Goal: Book appointment/travel/reservation

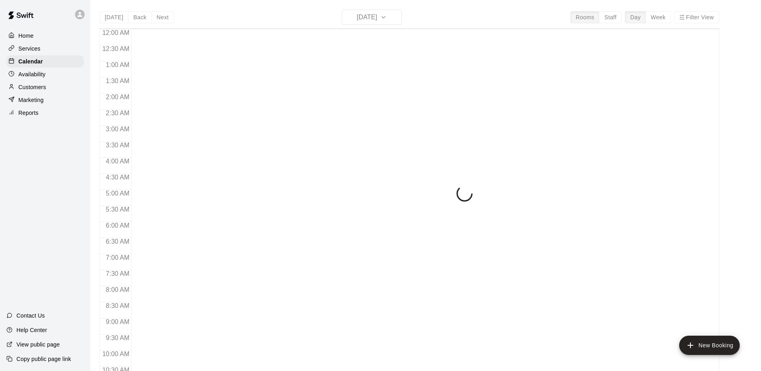
scroll to position [419, 0]
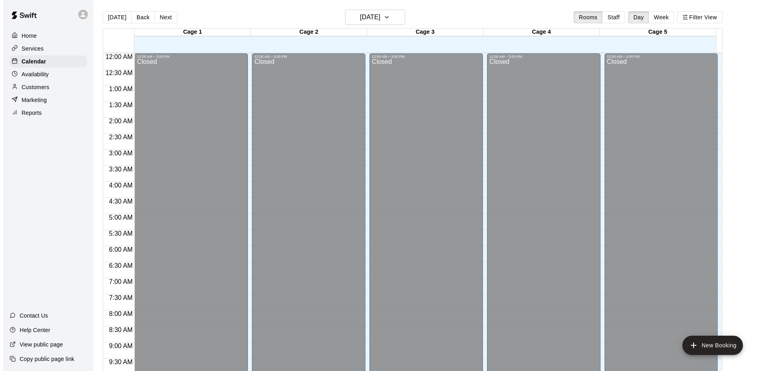
scroll to position [419, 0]
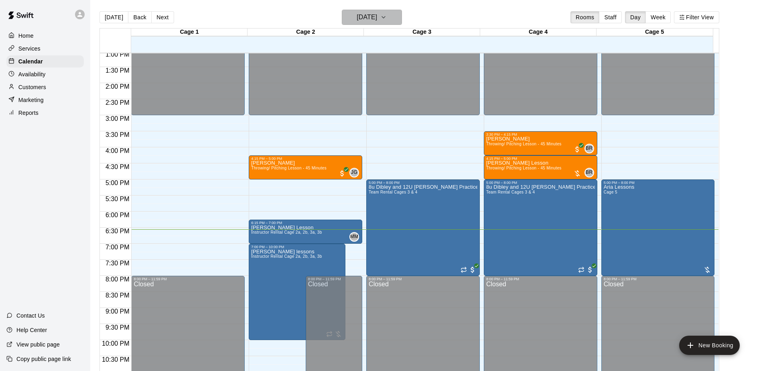
click at [394, 15] on button "[DATE]" at bounding box center [372, 17] width 60 height 15
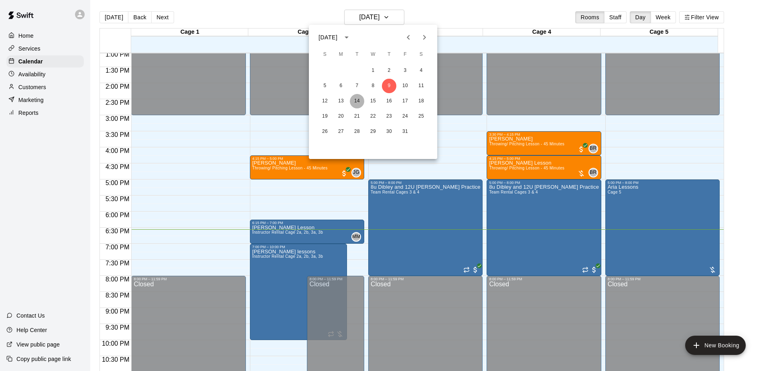
click at [354, 102] on button "14" at bounding box center [357, 101] width 14 height 14
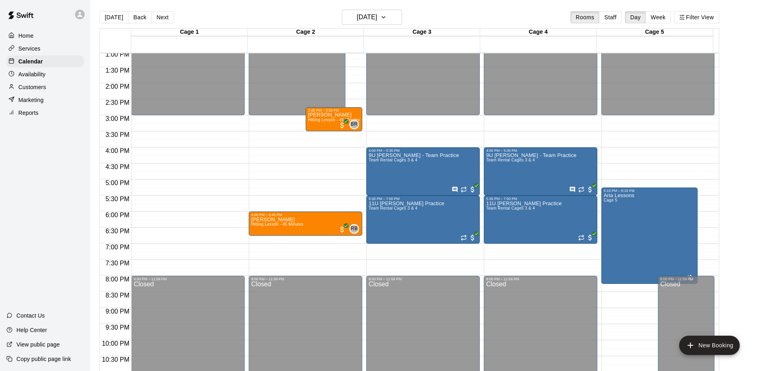
click at [390, 252] on div "12:00 AM – 3:00 PM Closed 4:00 PM – 5:30 PM 9U [PERSON_NAME] - Team Practice Te…" at bounding box center [422, 19] width 113 height 770
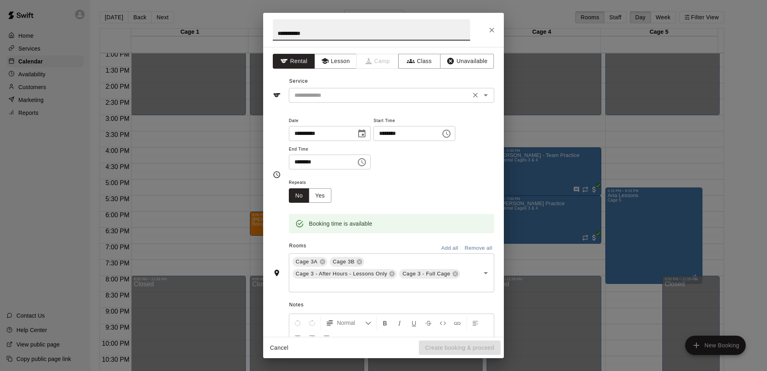
type input "**********"
click at [326, 96] on input "text" at bounding box center [379, 95] width 177 height 10
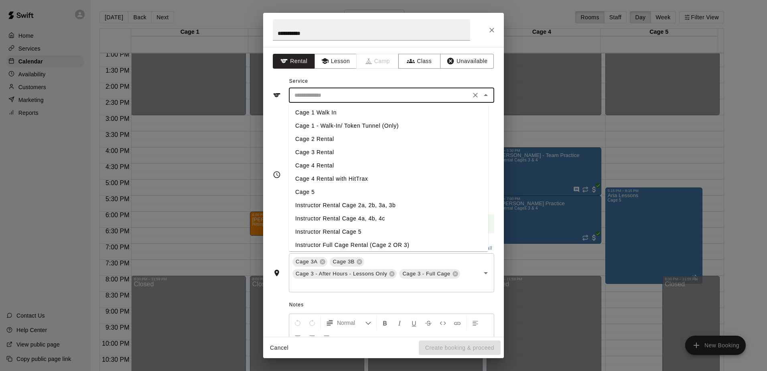
click at [326, 164] on li "Cage 4 Rental" at bounding box center [388, 165] width 199 height 13
type input "**********"
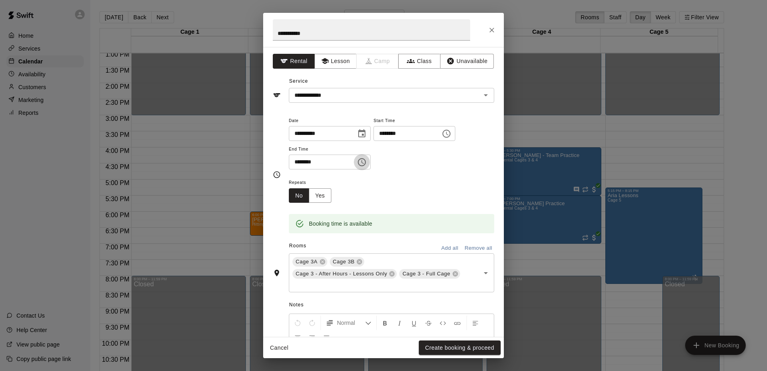
click at [367, 162] on icon "Choose time, selected time is 7:30 PM" at bounding box center [362, 162] width 10 height 10
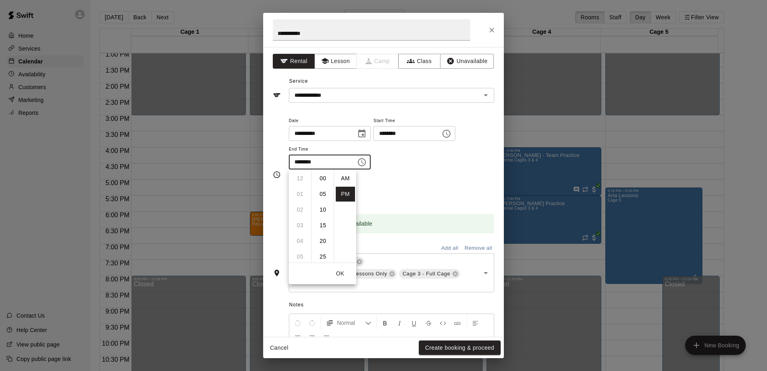
scroll to position [14, 0]
click at [301, 194] on li "08" at bounding box center [299, 193] width 19 height 15
type input "********"
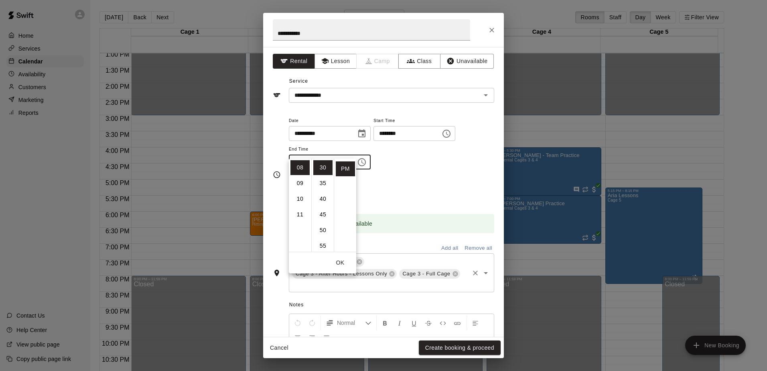
scroll to position [40, 0]
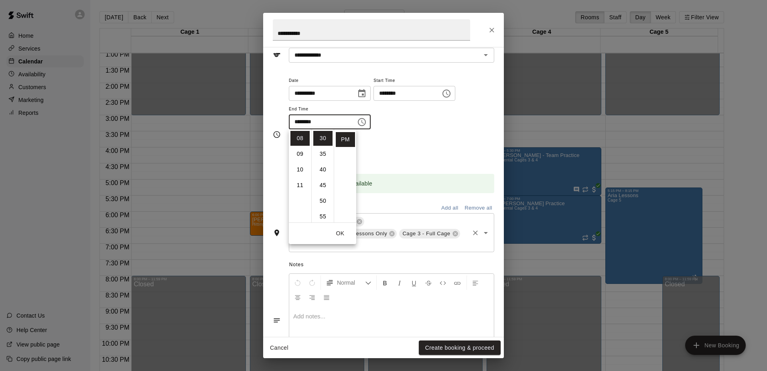
click at [374, 244] on input "text" at bounding box center [379, 244] width 177 height 10
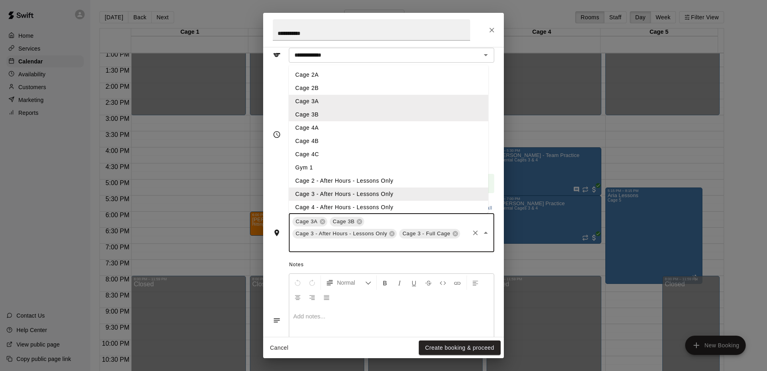
click at [374, 244] on input "text" at bounding box center [379, 244] width 177 height 10
click at [337, 206] on li "Cage 4 - After Hours - Lessons Only" at bounding box center [388, 207] width 199 height 13
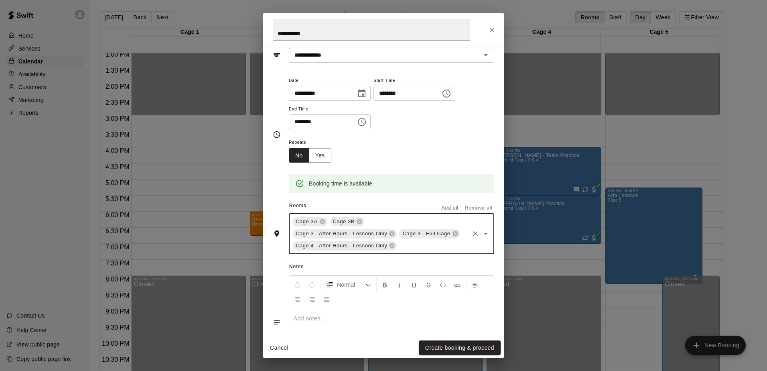
click at [409, 245] on input "text" at bounding box center [433, 246] width 70 height 10
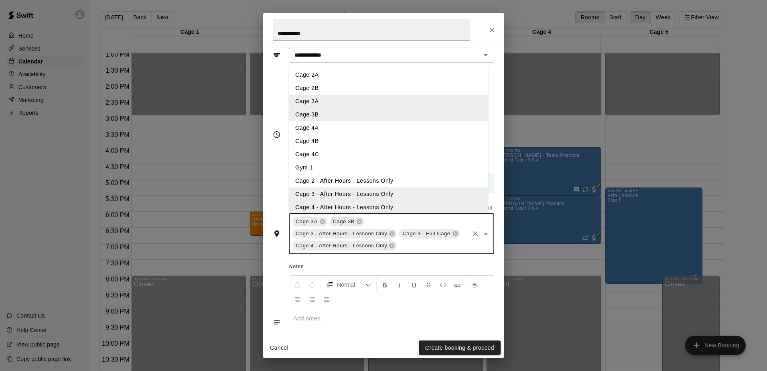
click at [312, 127] on li "Cage 4A" at bounding box center [388, 127] width 199 height 13
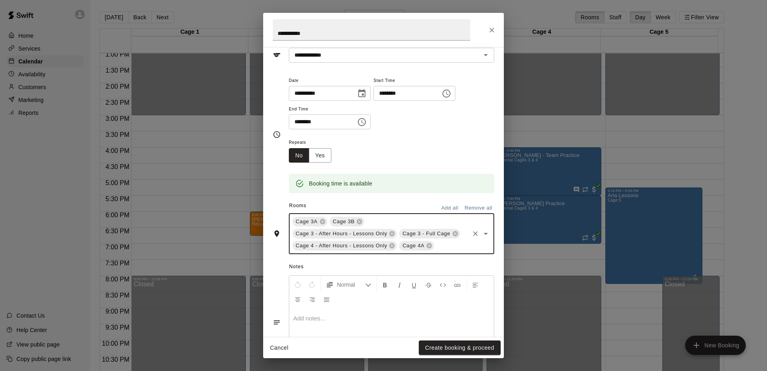
click at [451, 248] on input "text" at bounding box center [451, 246] width 33 height 10
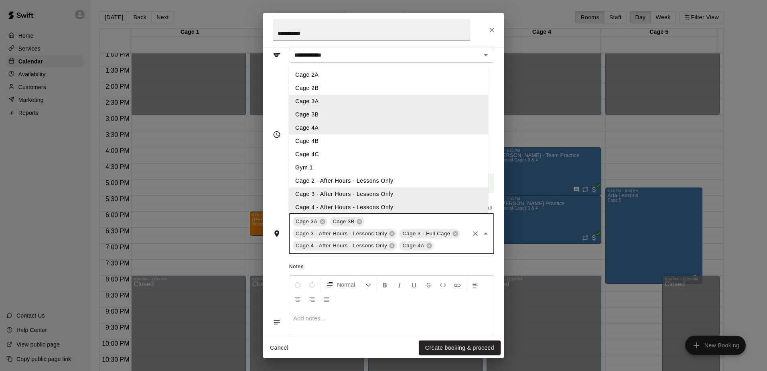
click at [310, 141] on li "Cage 4B" at bounding box center [388, 140] width 199 height 13
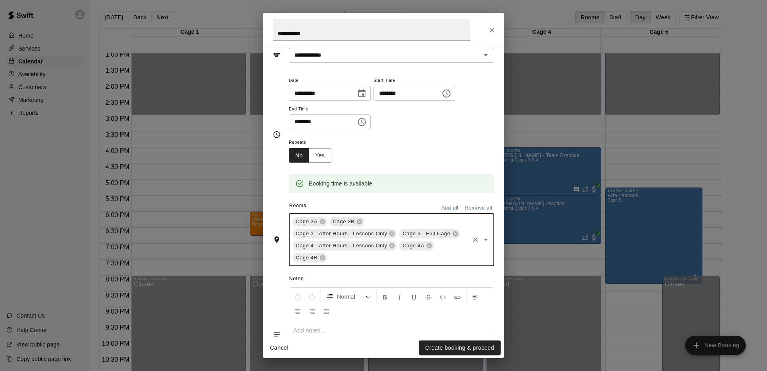
click at [454, 256] on input "text" at bounding box center [398, 258] width 140 height 10
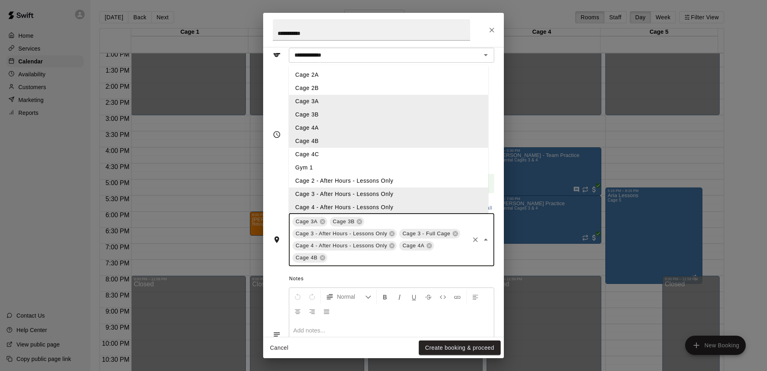
click at [316, 152] on li "Cage 4C" at bounding box center [388, 154] width 199 height 13
click at [384, 258] on input "text" at bounding box center [417, 258] width 102 height 10
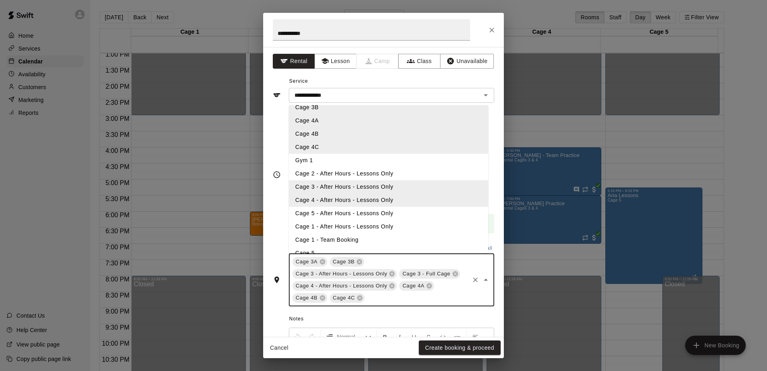
scroll to position [96, 0]
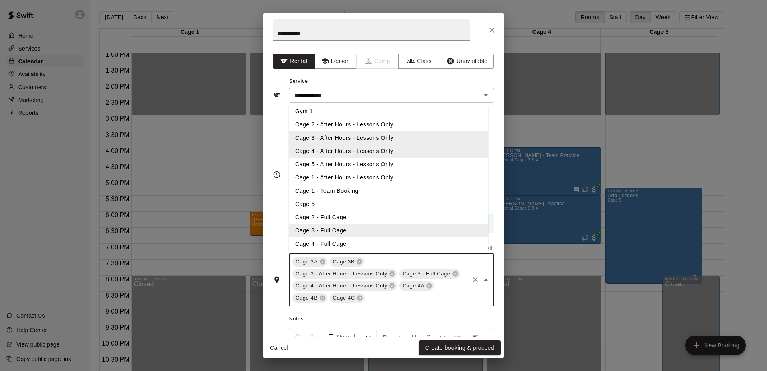
click at [336, 239] on li "Cage 4 - Full Cage" at bounding box center [388, 243] width 199 height 13
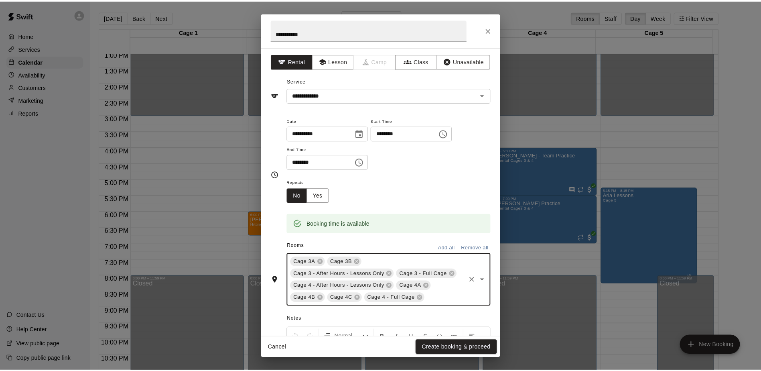
scroll to position [80, 0]
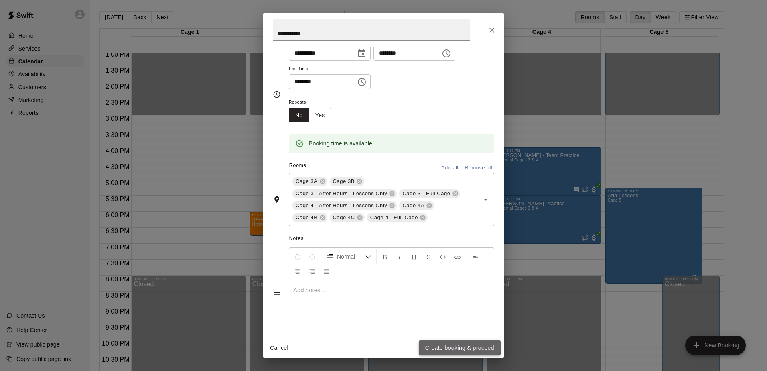
click at [459, 344] on button "Create booking & proceed" at bounding box center [460, 347] width 82 height 15
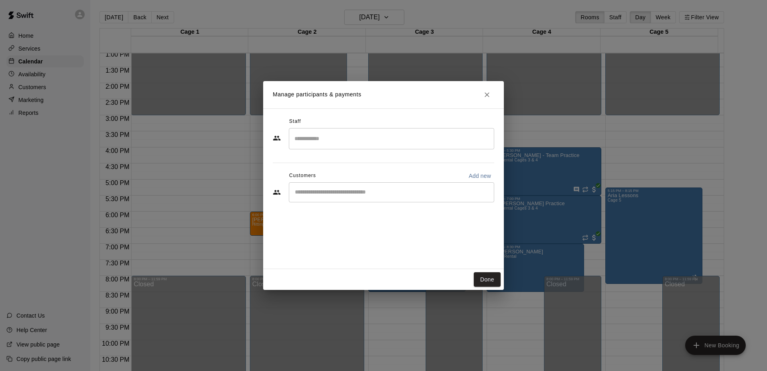
click at [350, 192] on input "Start typing to search customers..." at bounding box center [391, 192] width 198 height 8
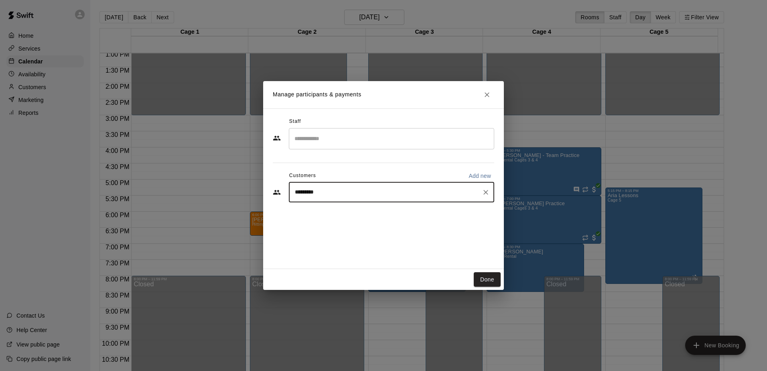
type input "**********"
click at [340, 214] on p "Marin Baseball" at bounding box center [331, 211] width 40 height 8
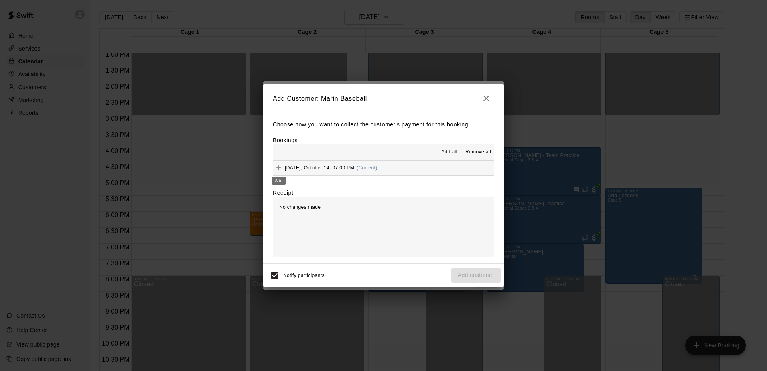
click at [278, 171] on div "Add" at bounding box center [279, 178] width 16 height 14
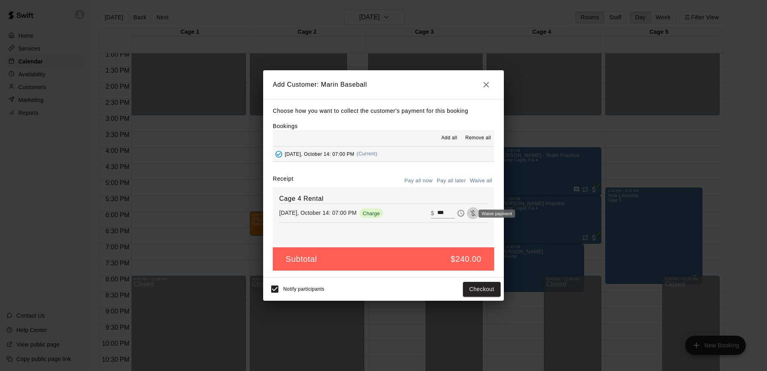
click at [469, 212] on icon "Waive payment" at bounding box center [473, 213] width 8 height 8
type input "*"
click at [477, 291] on button "Add customer" at bounding box center [475, 289] width 49 height 15
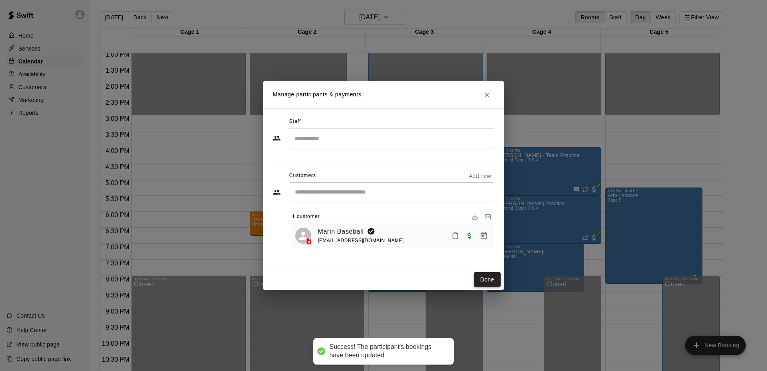
click at [487, 282] on button "Done" at bounding box center [487, 279] width 27 height 15
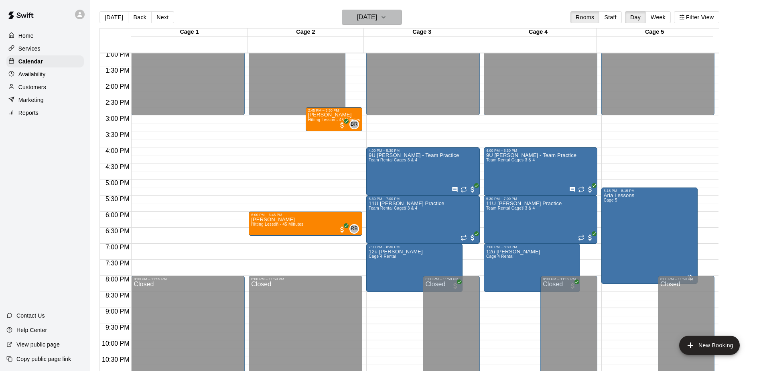
click at [387, 12] on icon "button" at bounding box center [383, 17] width 6 height 10
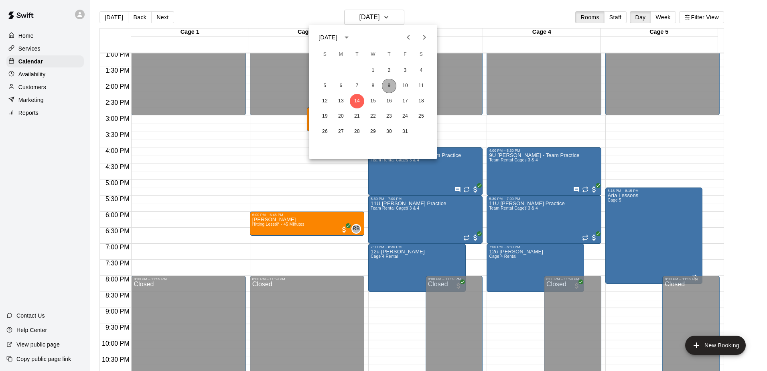
click at [385, 83] on button "9" at bounding box center [389, 86] width 14 height 14
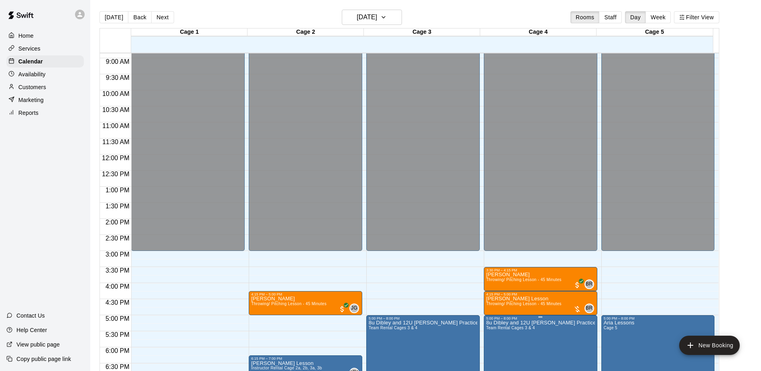
scroll to position [324, 0]
